Goal: Find specific page/section: Find specific page/section

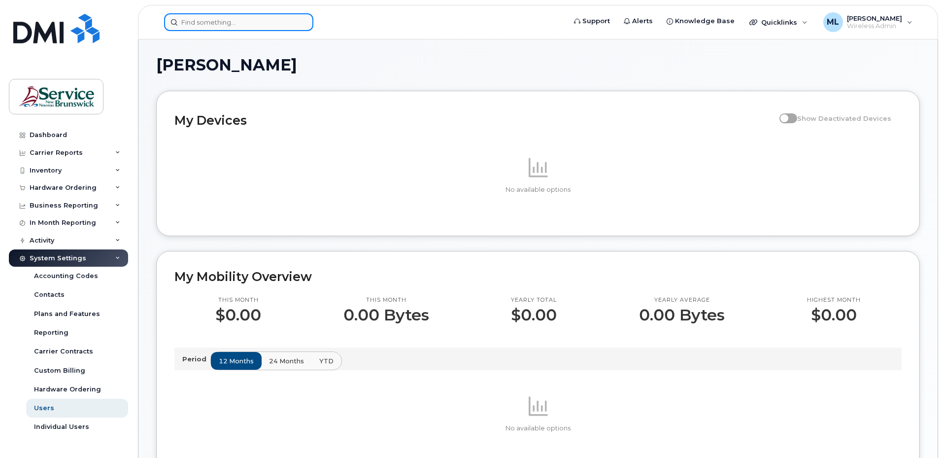
click at [198, 24] on input at bounding box center [238, 22] width 149 height 18
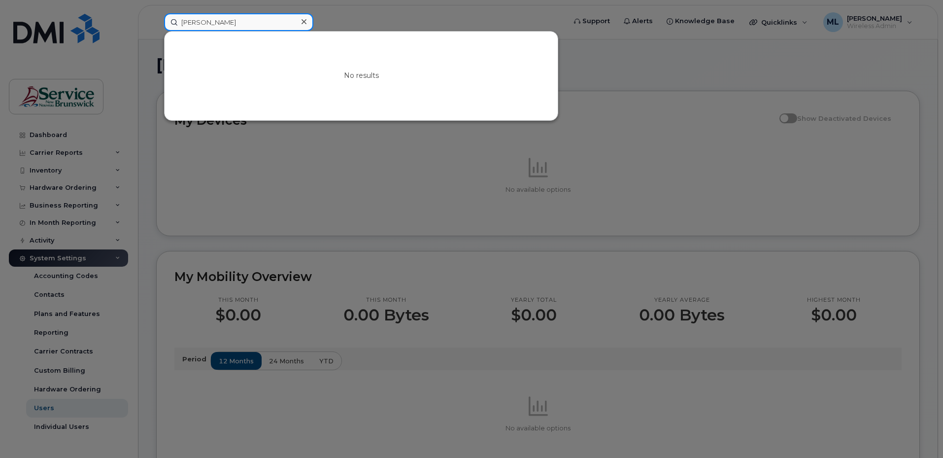
type input "knox"
click at [304, 179] on div at bounding box center [471, 229] width 943 height 458
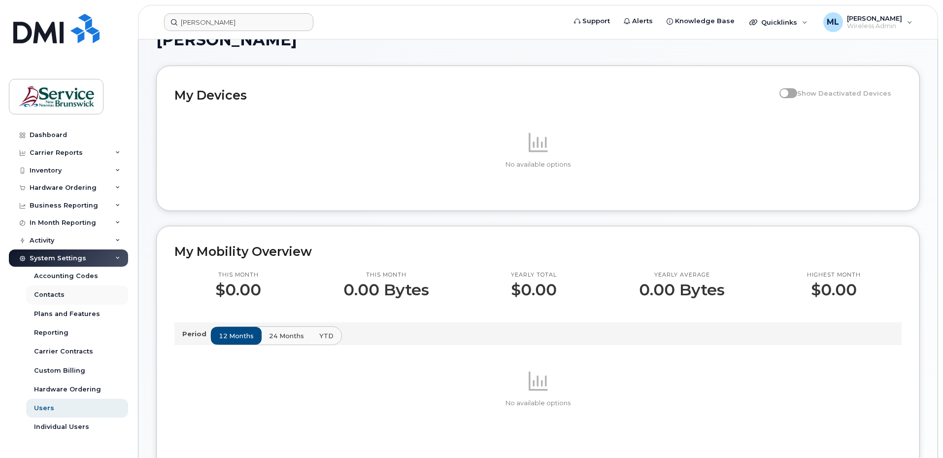
scroll to position [49, 0]
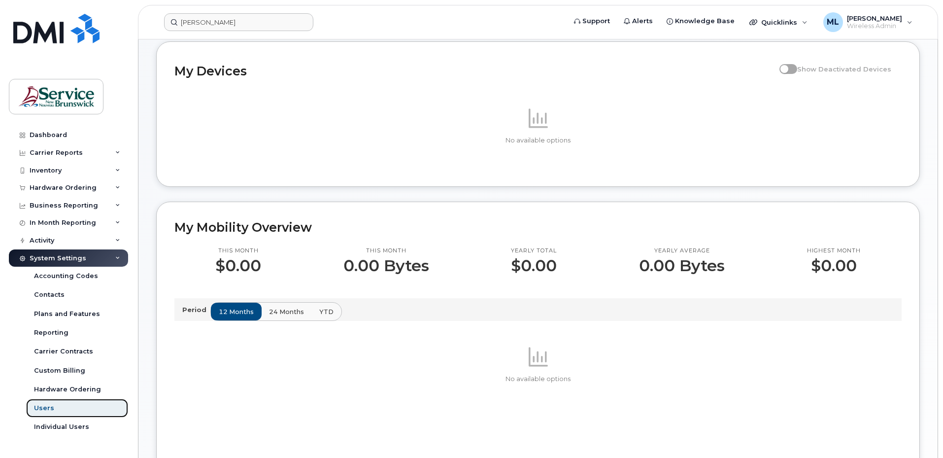
click at [42, 410] on div "Users" at bounding box center [44, 407] width 20 height 9
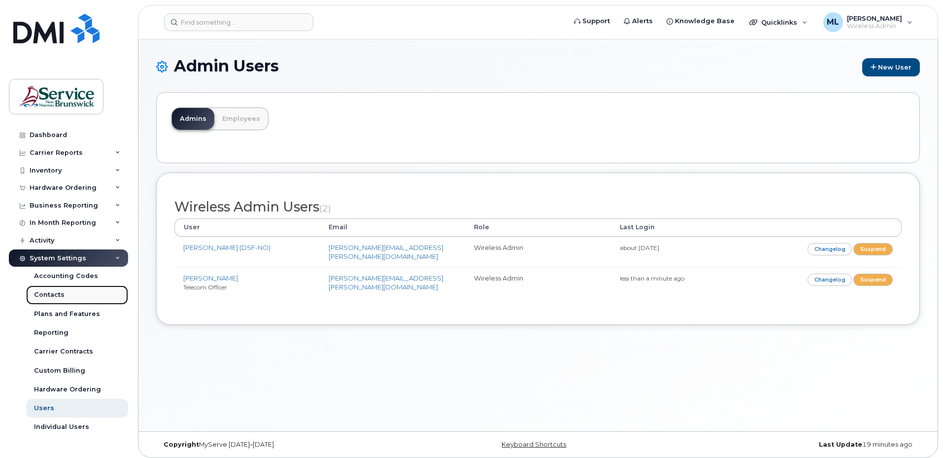
click at [48, 295] on div "Contacts" at bounding box center [49, 294] width 31 height 9
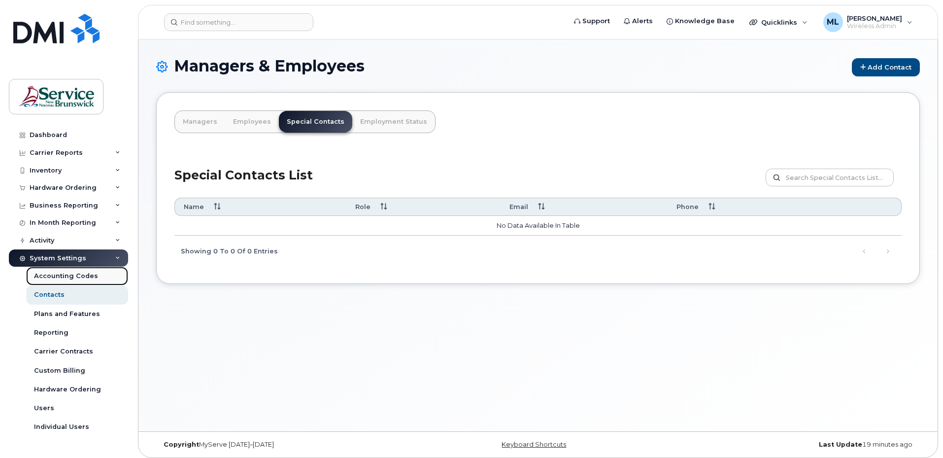
click at [51, 277] on div "Accounting Codes" at bounding box center [66, 275] width 64 height 9
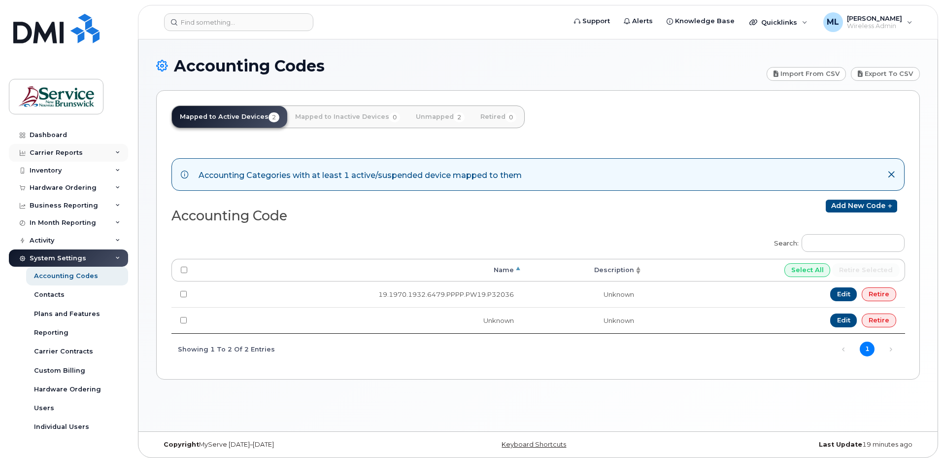
click at [49, 149] on div "Carrier Reports" at bounding box center [56, 153] width 53 height 8
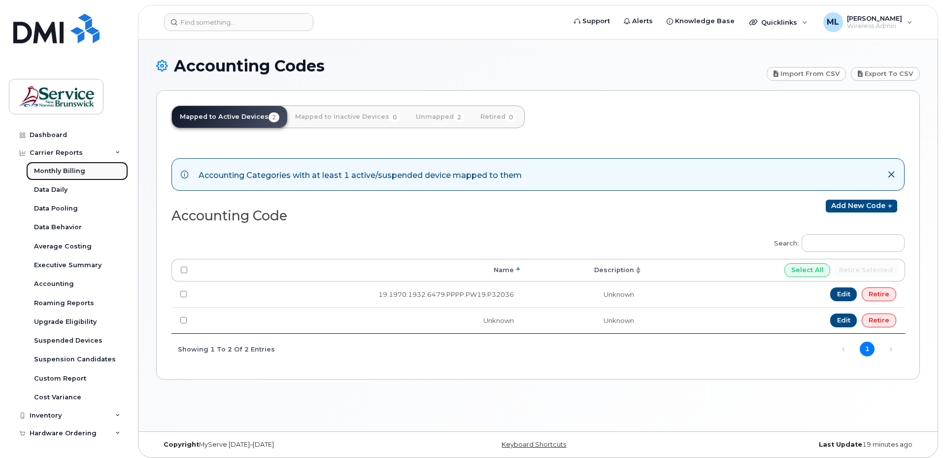
click at [67, 173] on div "Monthly Billing" at bounding box center [59, 170] width 51 height 9
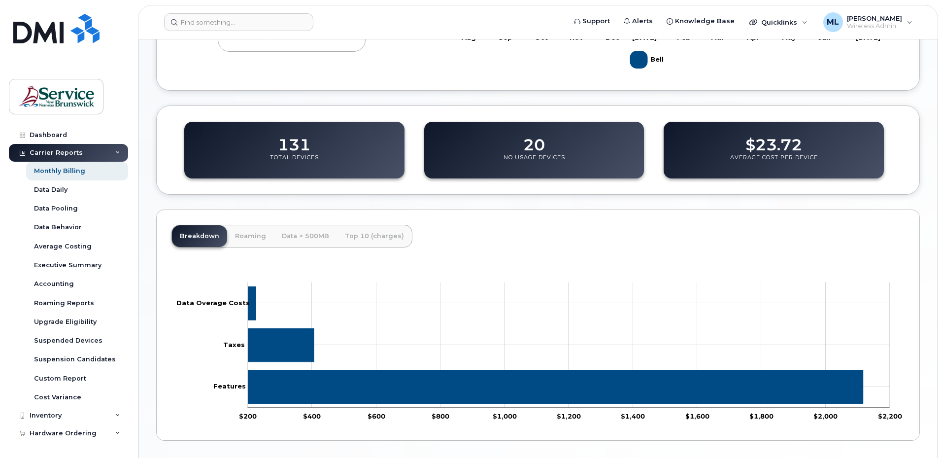
scroll to position [293, 0]
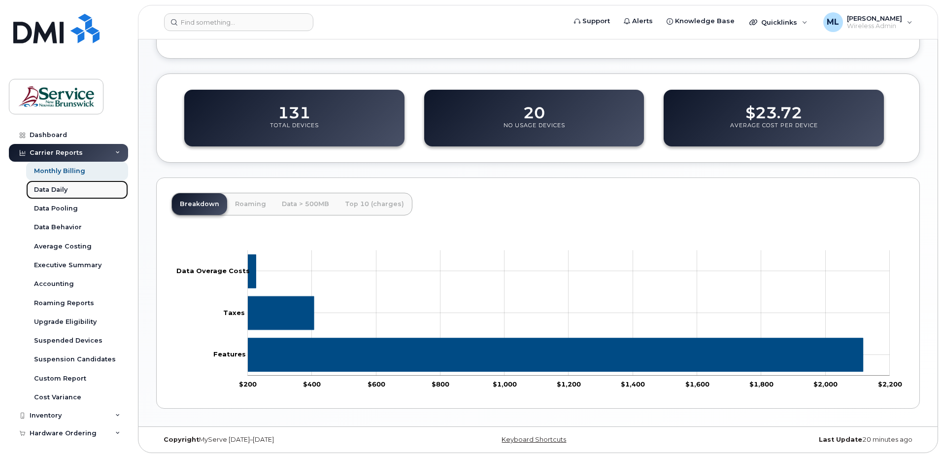
click at [67, 191] on div "Data Daily" at bounding box center [50, 189] width 33 height 9
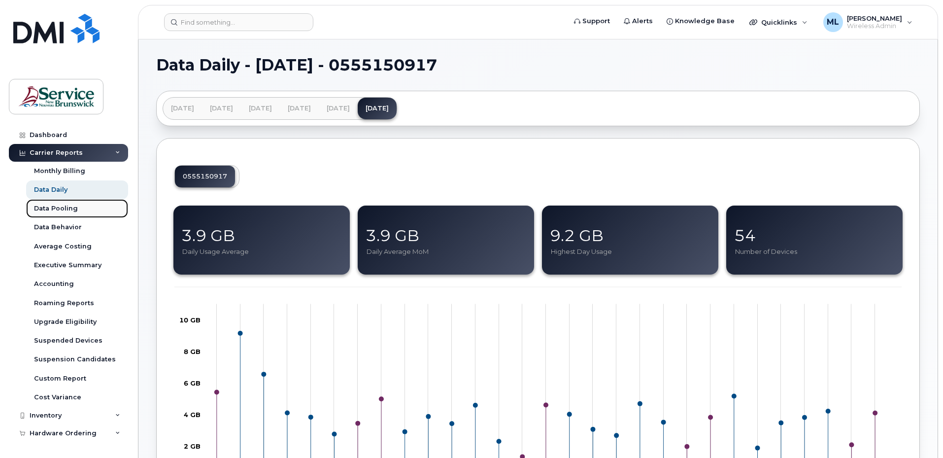
click at [66, 209] on div "Data Pooling" at bounding box center [56, 208] width 44 height 9
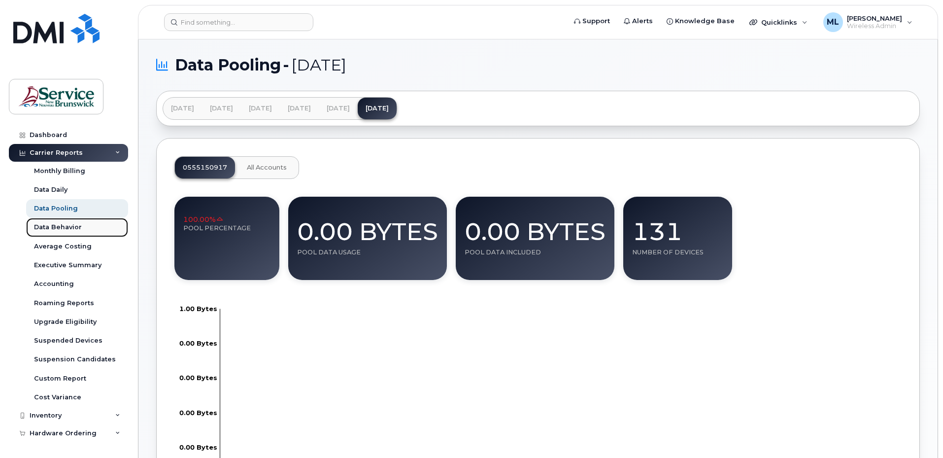
click at [67, 225] on div "Data Behavior" at bounding box center [58, 227] width 48 height 9
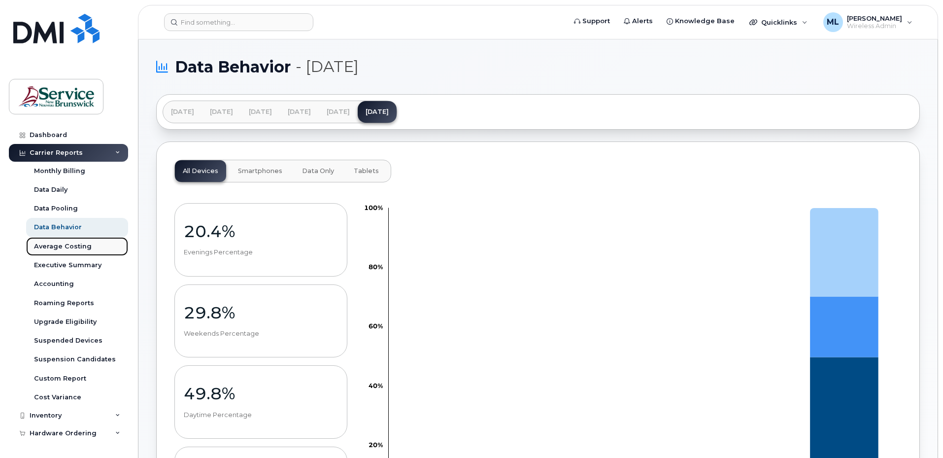
click at [67, 242] on div "Average Costing" at bounding box center [63, 246] width 58 height 9
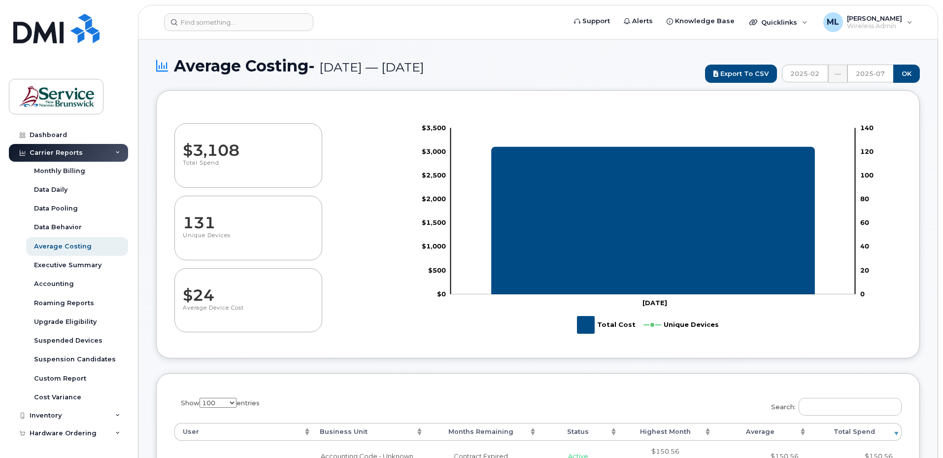
select select "100"
click at [69, 281] on div "Accounting" at bounding box center [54, 283] width 40 height 9
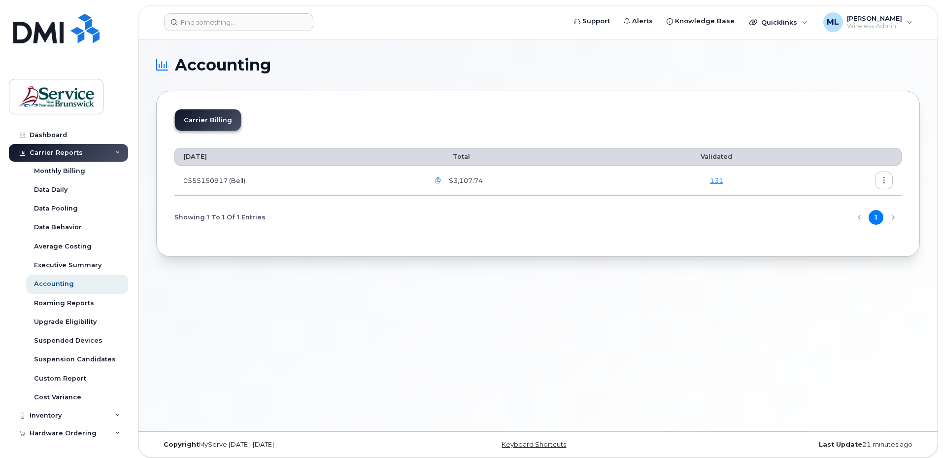
click at [438, 179] on icon "button" at bounding box center [438, 180] width 6 height 6
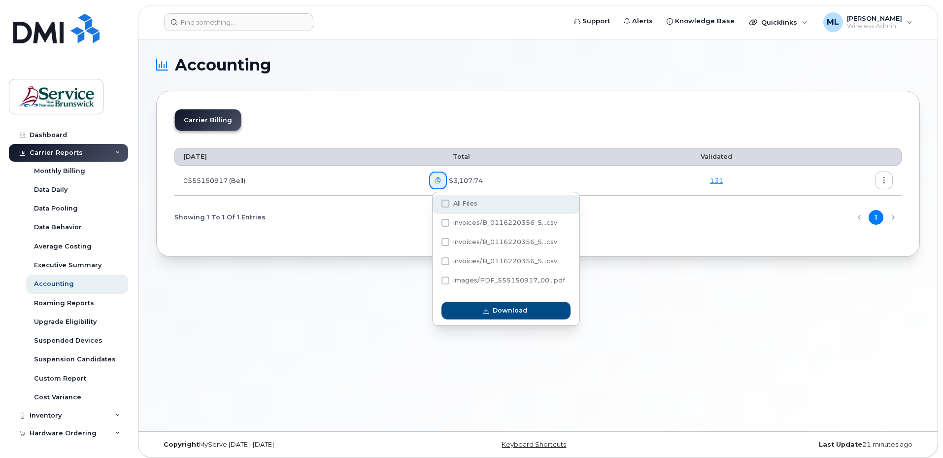
click at [439, 197] on div "All Files" at bounding box center [506, 204] width 147 height 19
checkbox input "true"
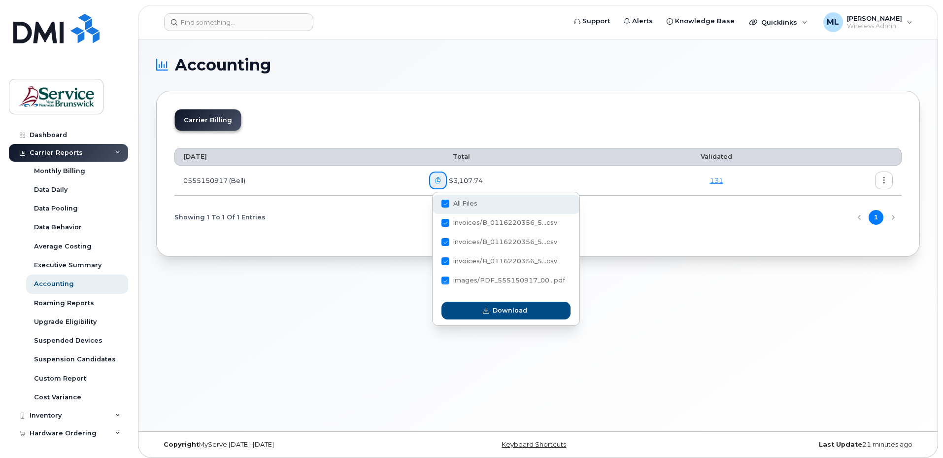
checkbox input "true"
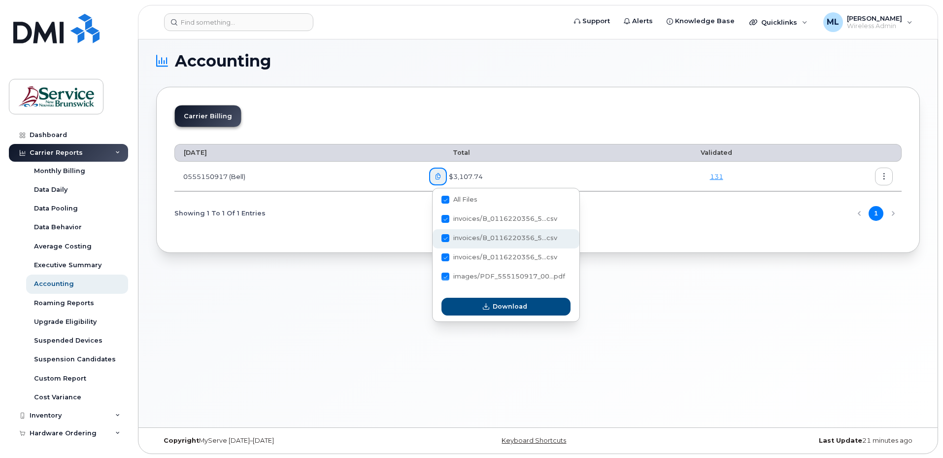
scroll to position [5, 0]
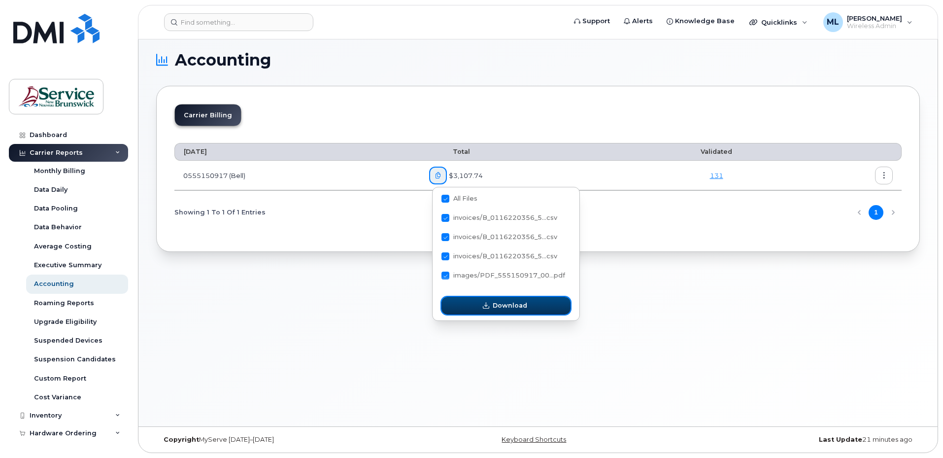
click at [500, 307] on span "Download" at bounding box center [510, 304] width 34 height 9
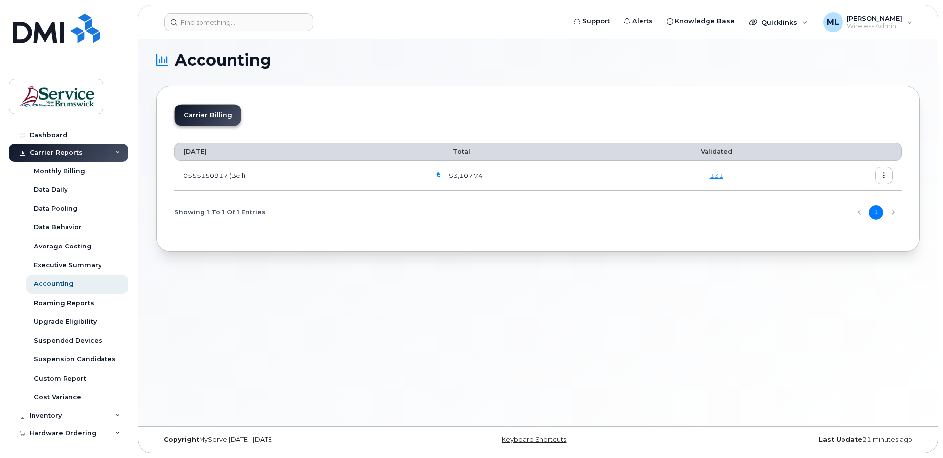
click at [661, 272] on div "Accounting Carrier Billing [DATE] Total Validated 0555150917 (Bell) $3,107.74 1…" at bounding box center [537, 230] width 799 height 392
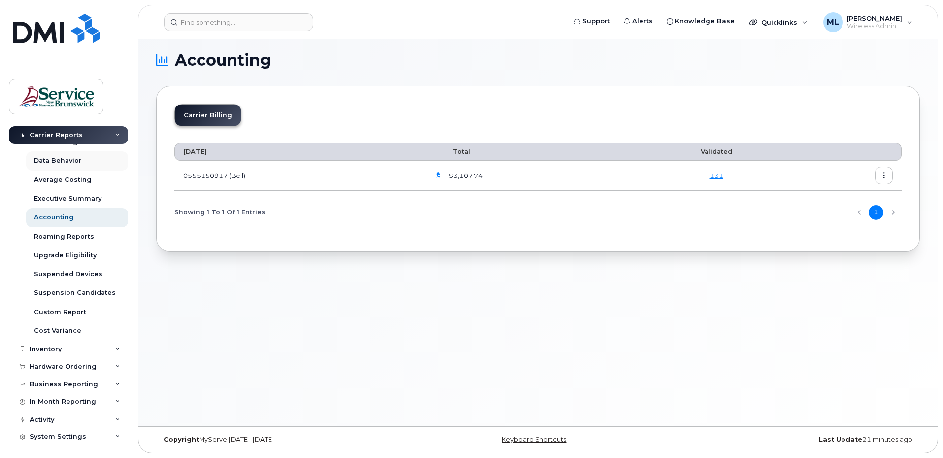
scroll to position [68, 0]
click at [90, 346] on div "Inventory" at bounding box center [68, 347] width 119 height 18
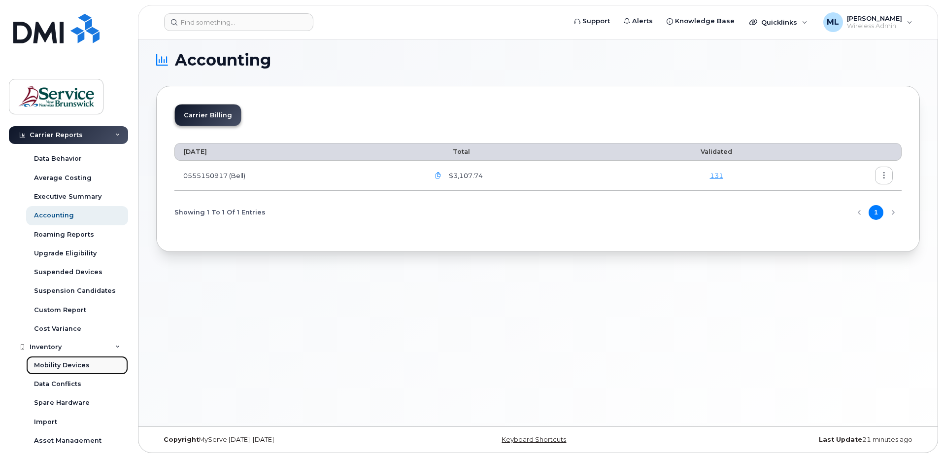
click at [83, 361] on div "Mobility Devices" at bounding box center [62, 365] width 56 height 9
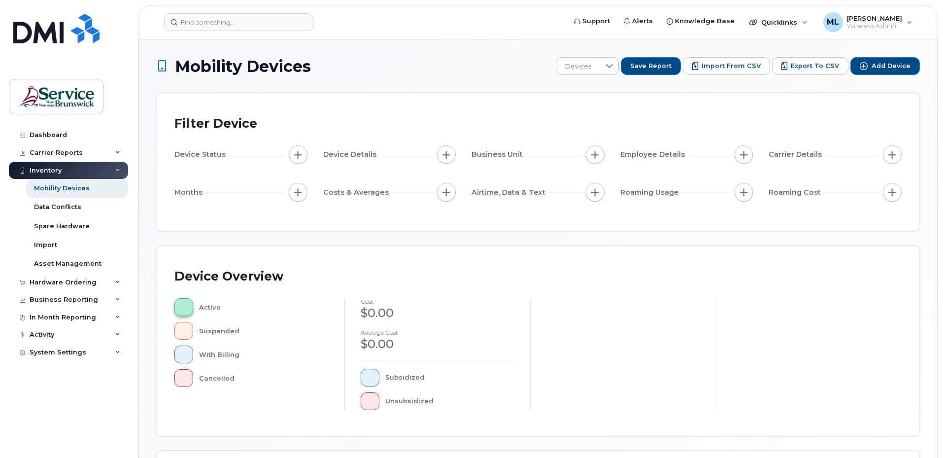
click at [188, 310] on button "button" at bounding box center [183, 307] width 19 height 18
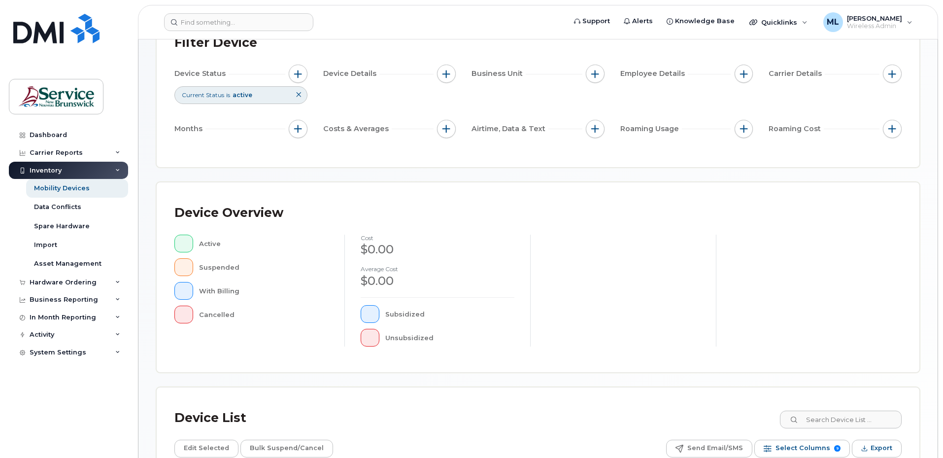
scroll to position [99, 0]
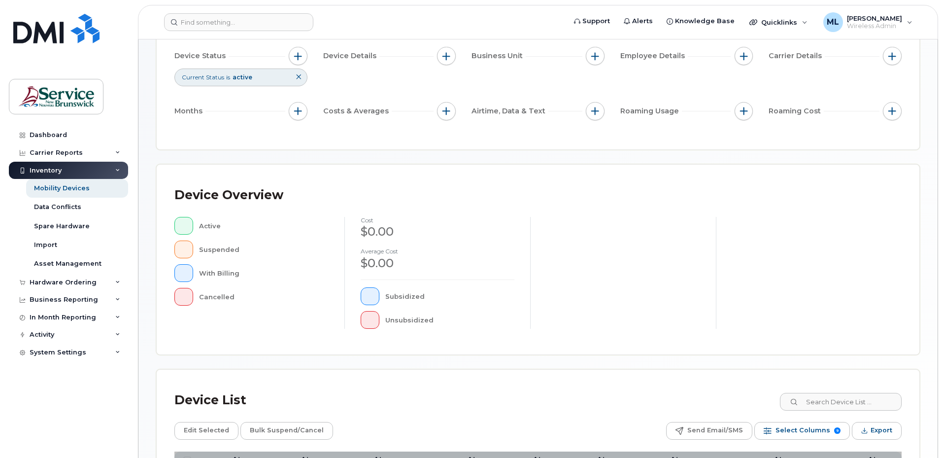
click at [301, 80] on icon at bounding box center [299, 77] width 6 height 6
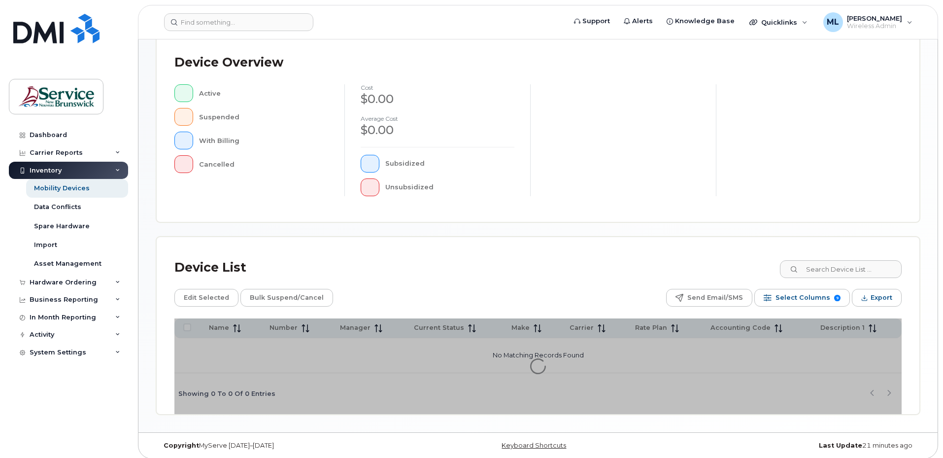
scroll to position [220, 0]
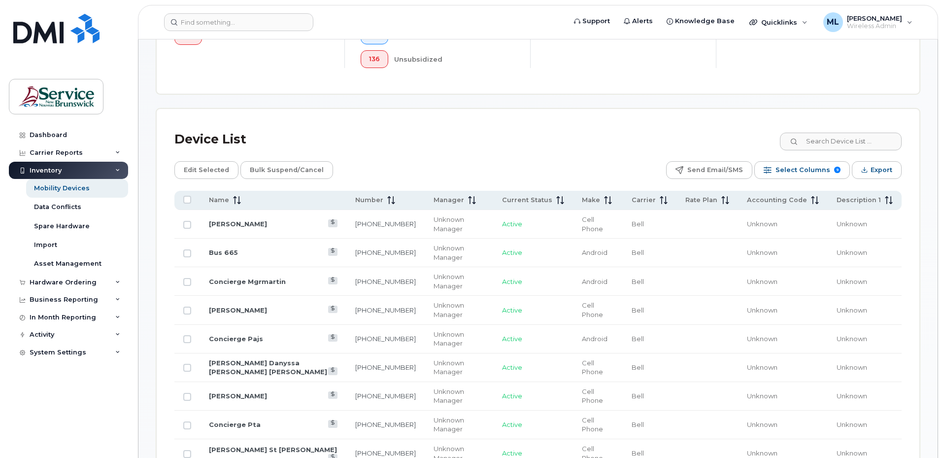
scroll to position [417, 0]
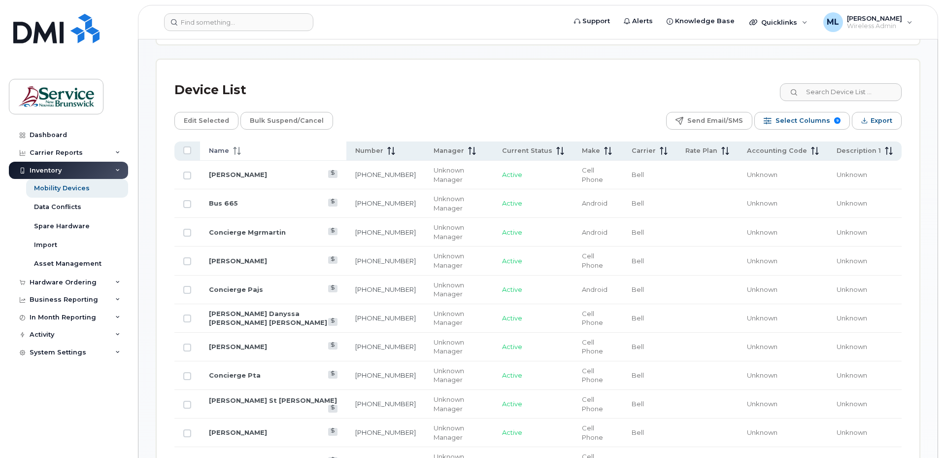
click at [257, 146] on div "Name" at bounding box center [273, 150] width 129 height 9
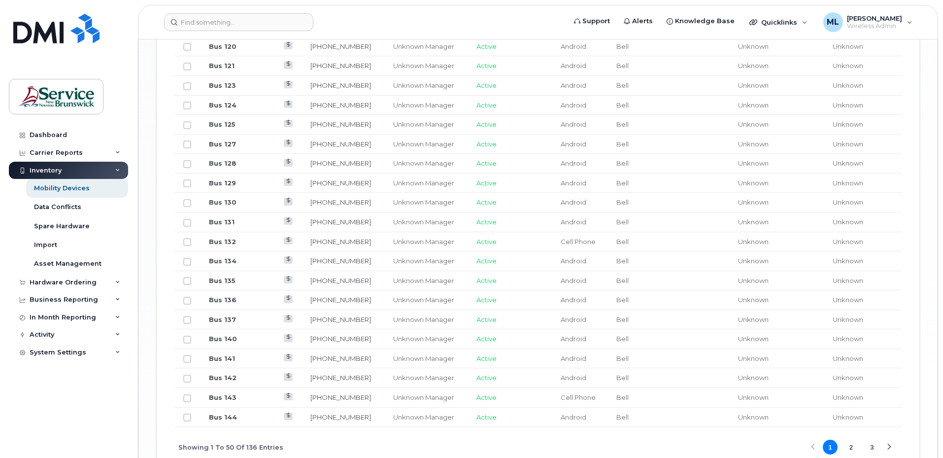
scroll to position [1176, 0]
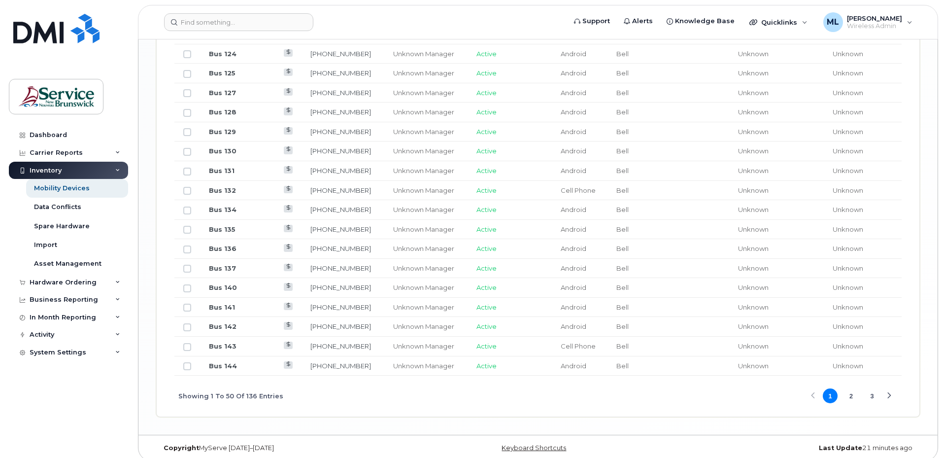
click at [871, 388] on button "3" at bounding box center [872, 395] width 15 height 15
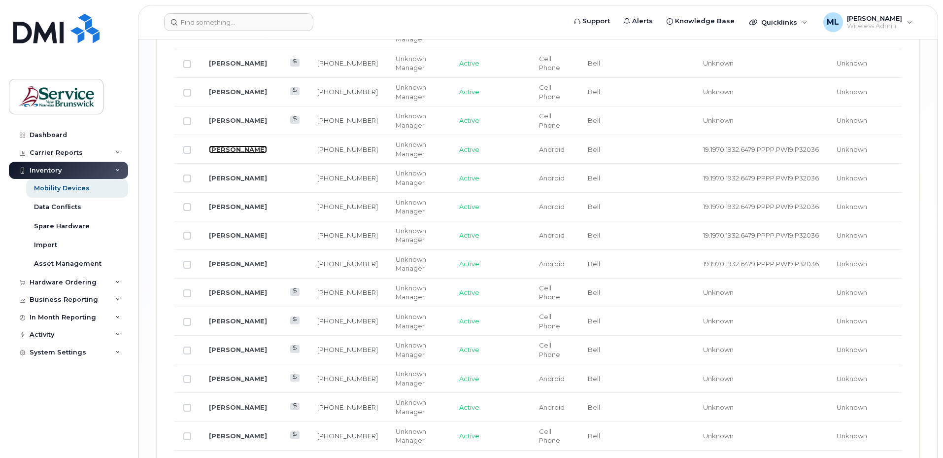
click at [243, 145] on link "[PERSON_NAME]" at bounding box center [238, 149] width 58 height 8
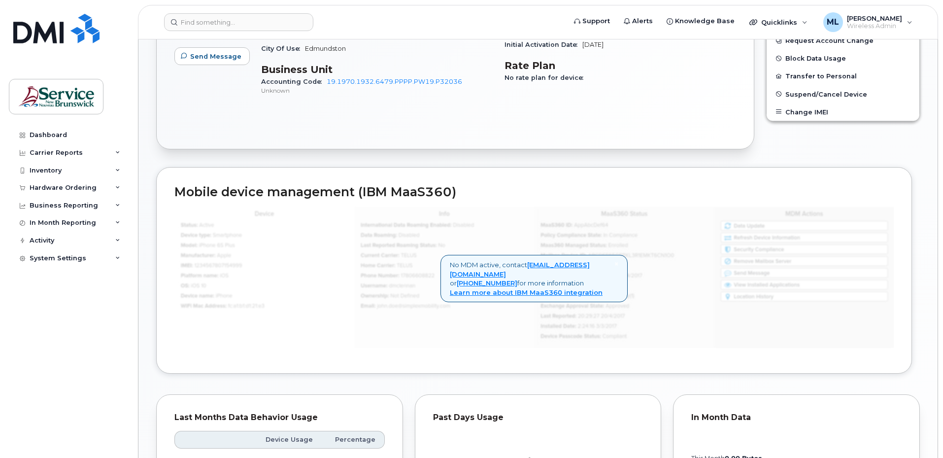
scroll to position [345, 0]
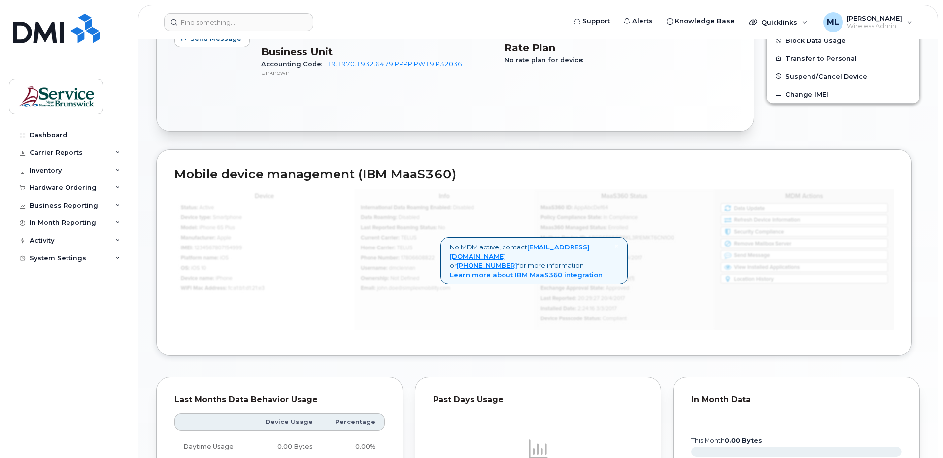
click at [333, 200] on img at bounding box center [533, 259] width 719 height 141
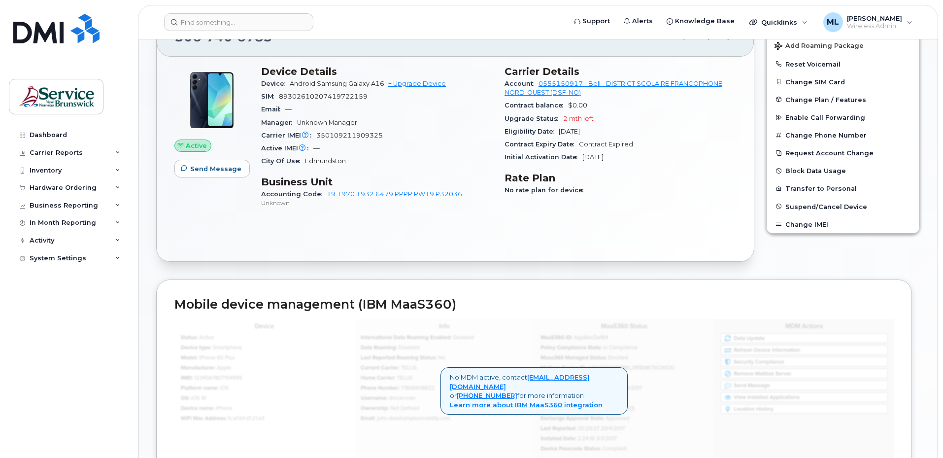
scroll to position [197, 0]
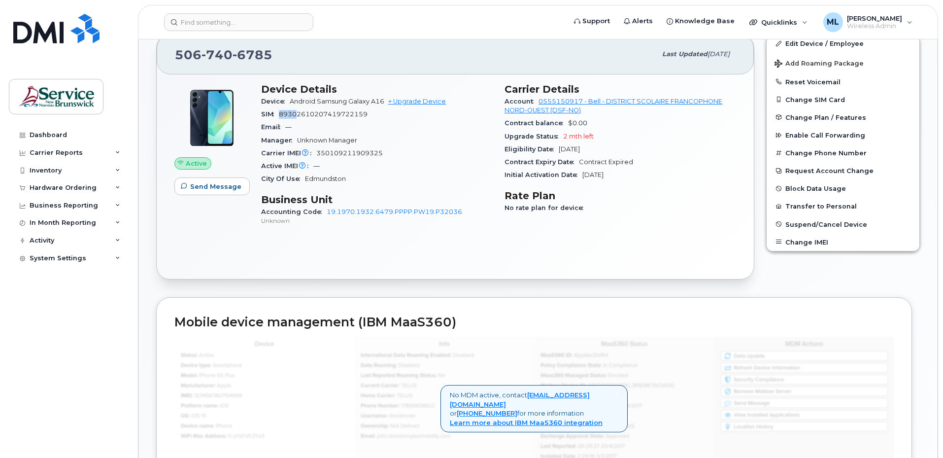
drag, startPoint x: 283, startPoint y: 114, endPoint x: 299, endPoint y: 115, distance: 16.3
click at [299, 115] on span "89302610207419722159" at bounding box center [323, 113] width 89 height 7
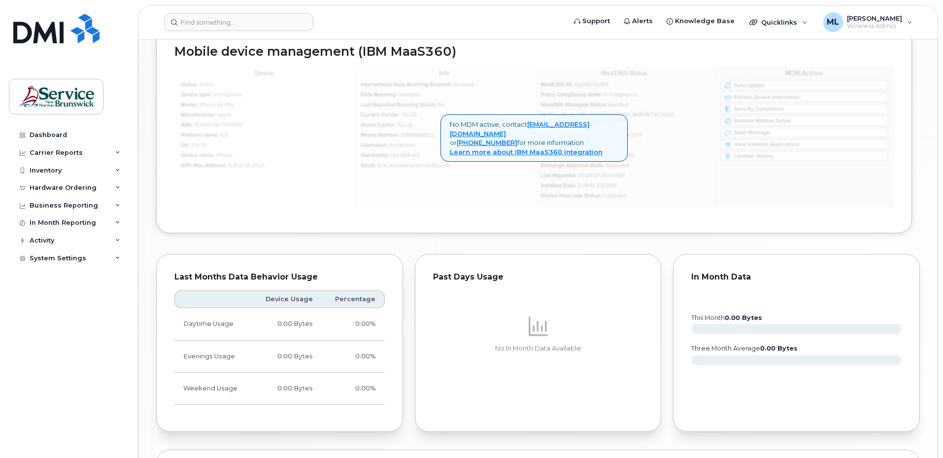
scroll to position [542, 0]
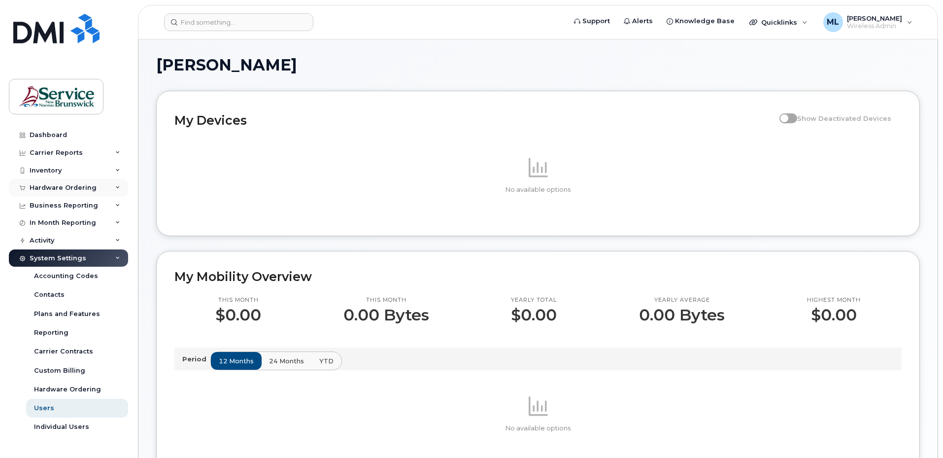
click at [70, 192] on div "Hardware Ordering" at bounding box center [68, 188] width 119 height 18
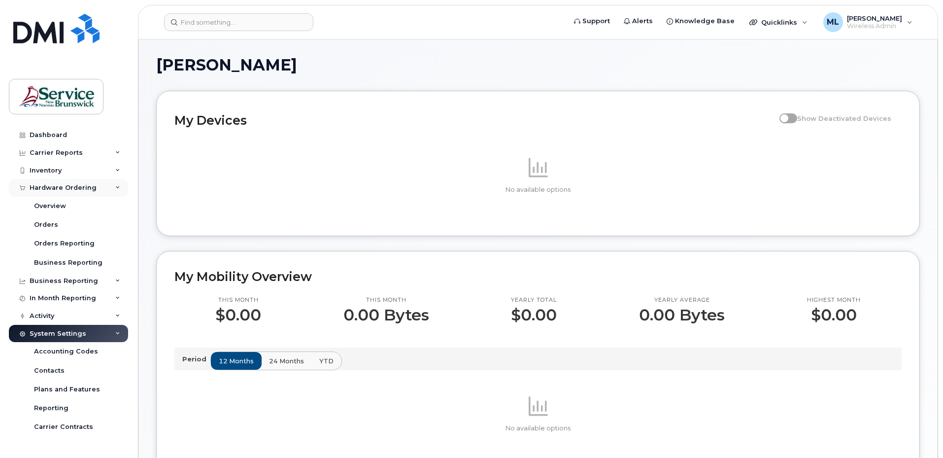
click at [72, 188] on div "Hardware Ordering" at bounding box center [63, 188] width 67 height 8
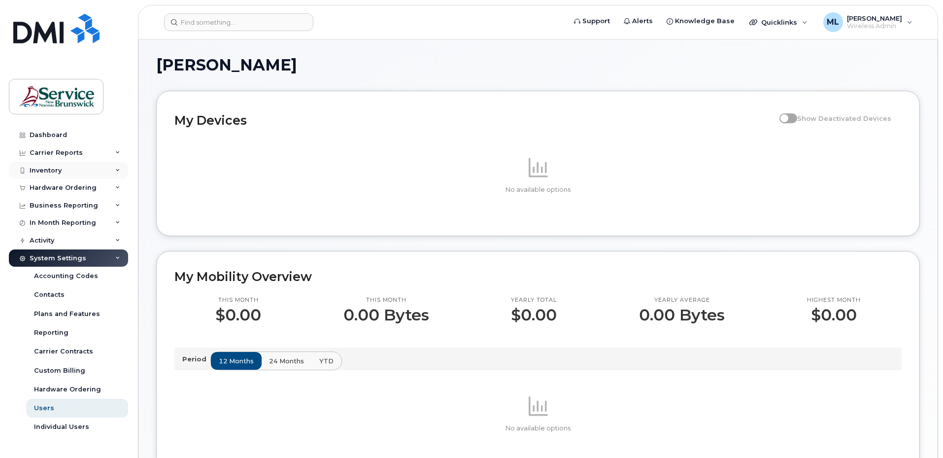
click at [91, 173] on div "Inventory" at bounding box center [68, 171] width 119 height 18
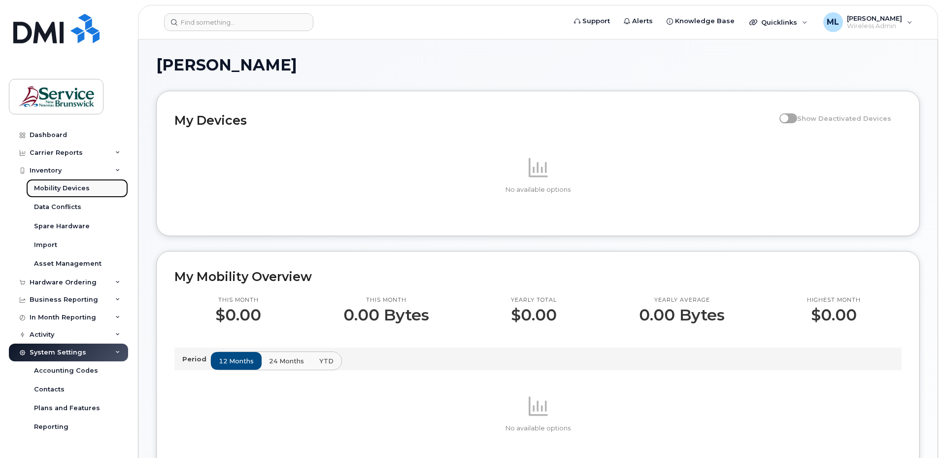
click at [85, 189] on div "Mobility Devices" at bounding box center [62, 188] width 56 height 9
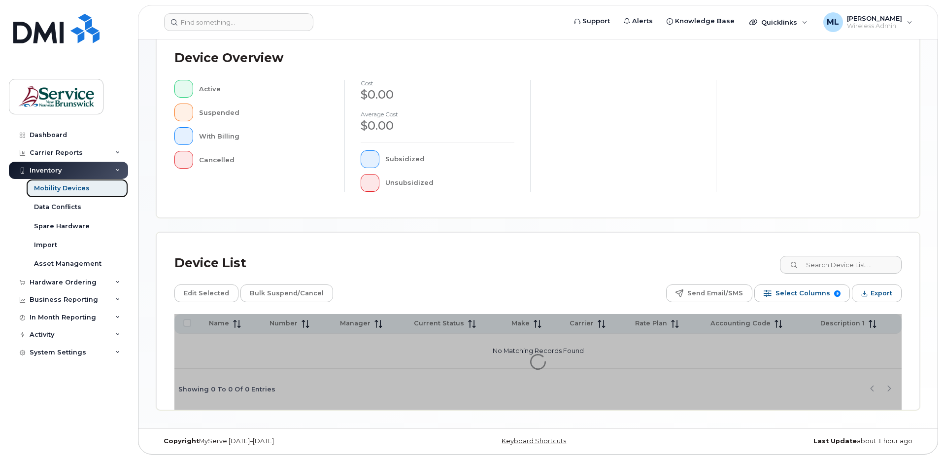
scroll to position [220, 0]
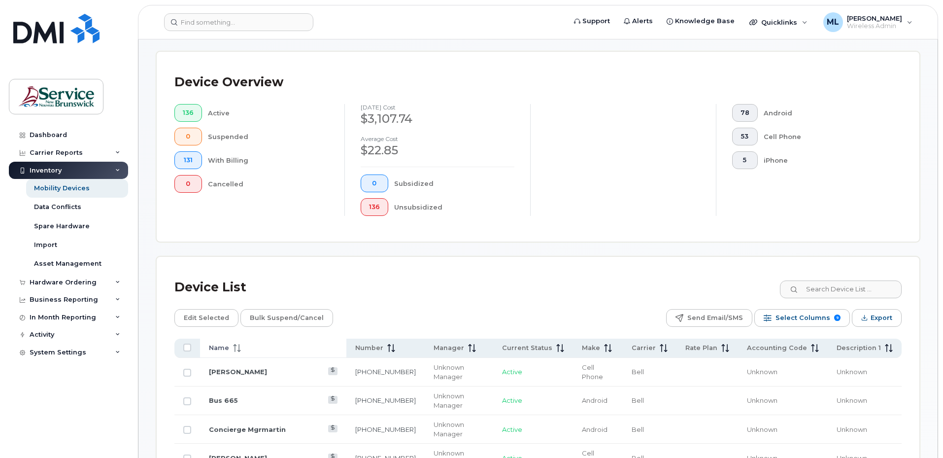
click at [223, 343] on span "Name" at bounding box center [219, 347] width 20 height 9
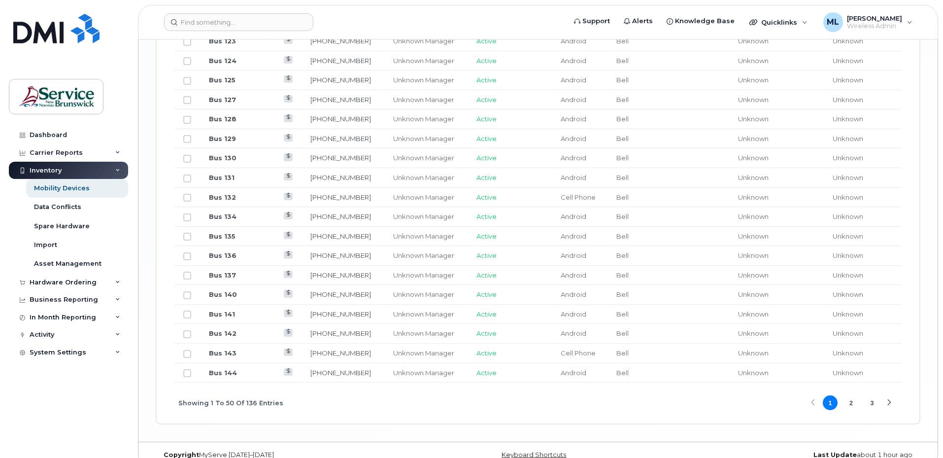
scroll to position [1176, 0]
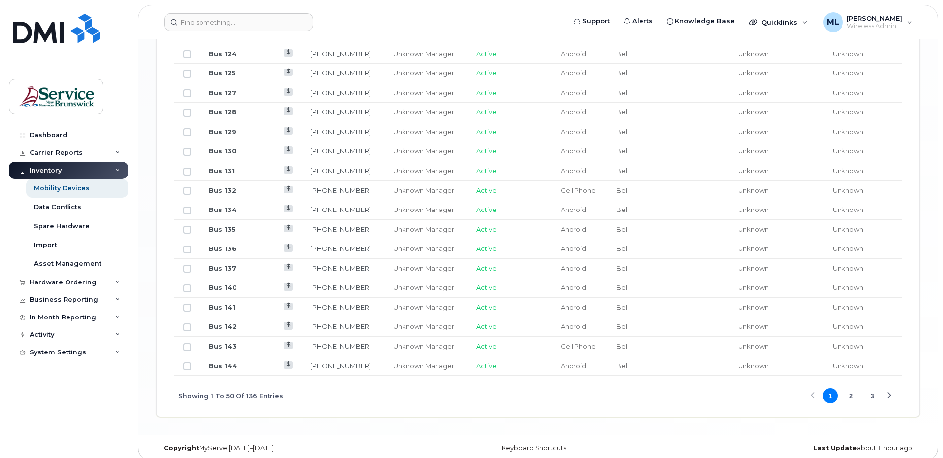
click at [873, 388] on button "3" at bounding box center [872, 395] width 15 height 15
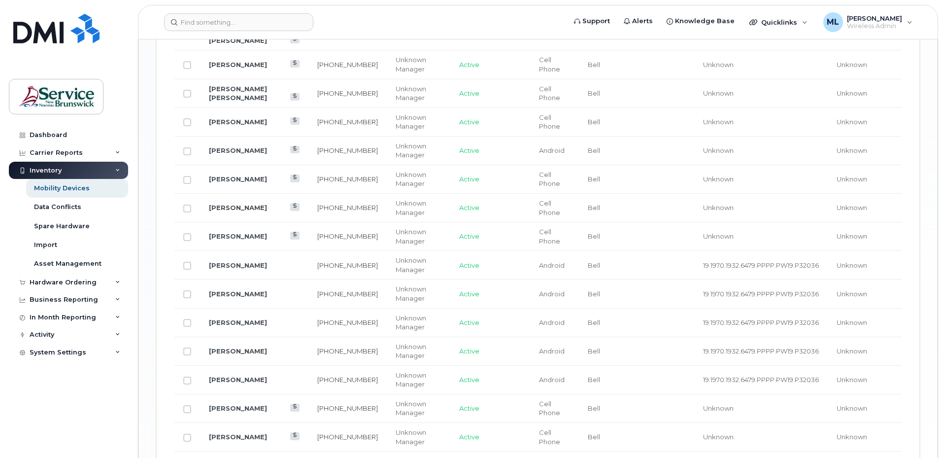
scroll to position [1078, 0]
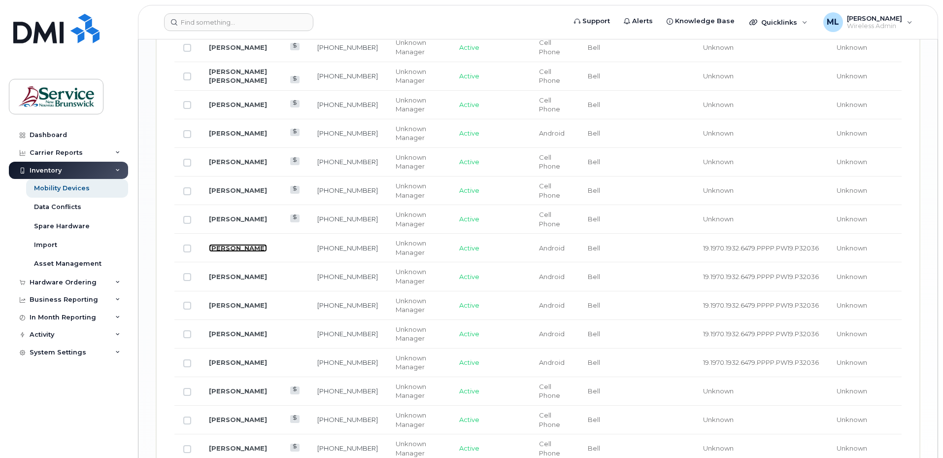
click at [251, 244] on link "[PERSON_NAME]" at bounding box center [238, 248] width 58 height 8
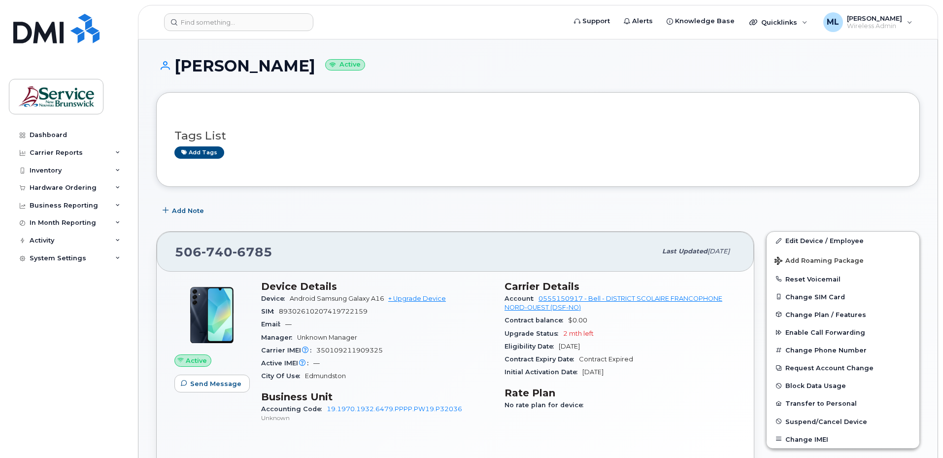
scroll to position [49, 0]
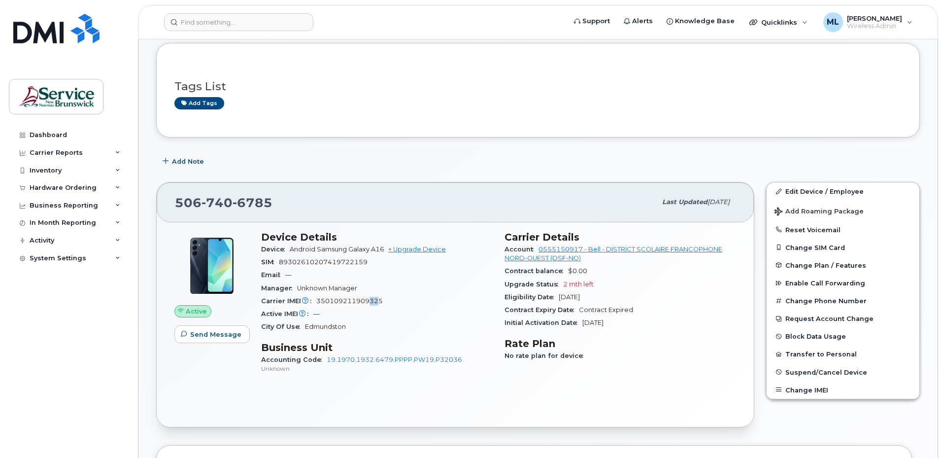
drag, startPoint x: 370, startPoint y: 305, endPoint x: 376, endPoint y: 302, distance: 6.4
click at [376, 302] on div "Carrier IMEI Carrier IMEI is reported during the last billing cycle or change o…" at bounding box center [377, 301] width 232 height 13
drag, startPoint x: 376, startPoint y: 302, endPoint x: 383, endPoint y: 301, distance: 7.0
click at [383, 301] on div "Carrier IMEI Carrier IMEI is reported during the last billing cycle or change o…" at bounding box center [377, 301] width 232 height 13
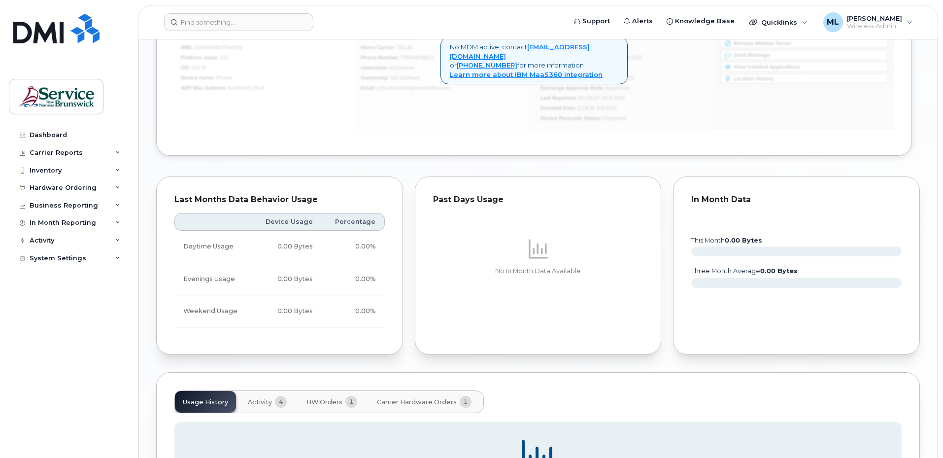
scroll to position [542, 0]
